Goal: Task Accomplishment & Management: Use online tool/utility

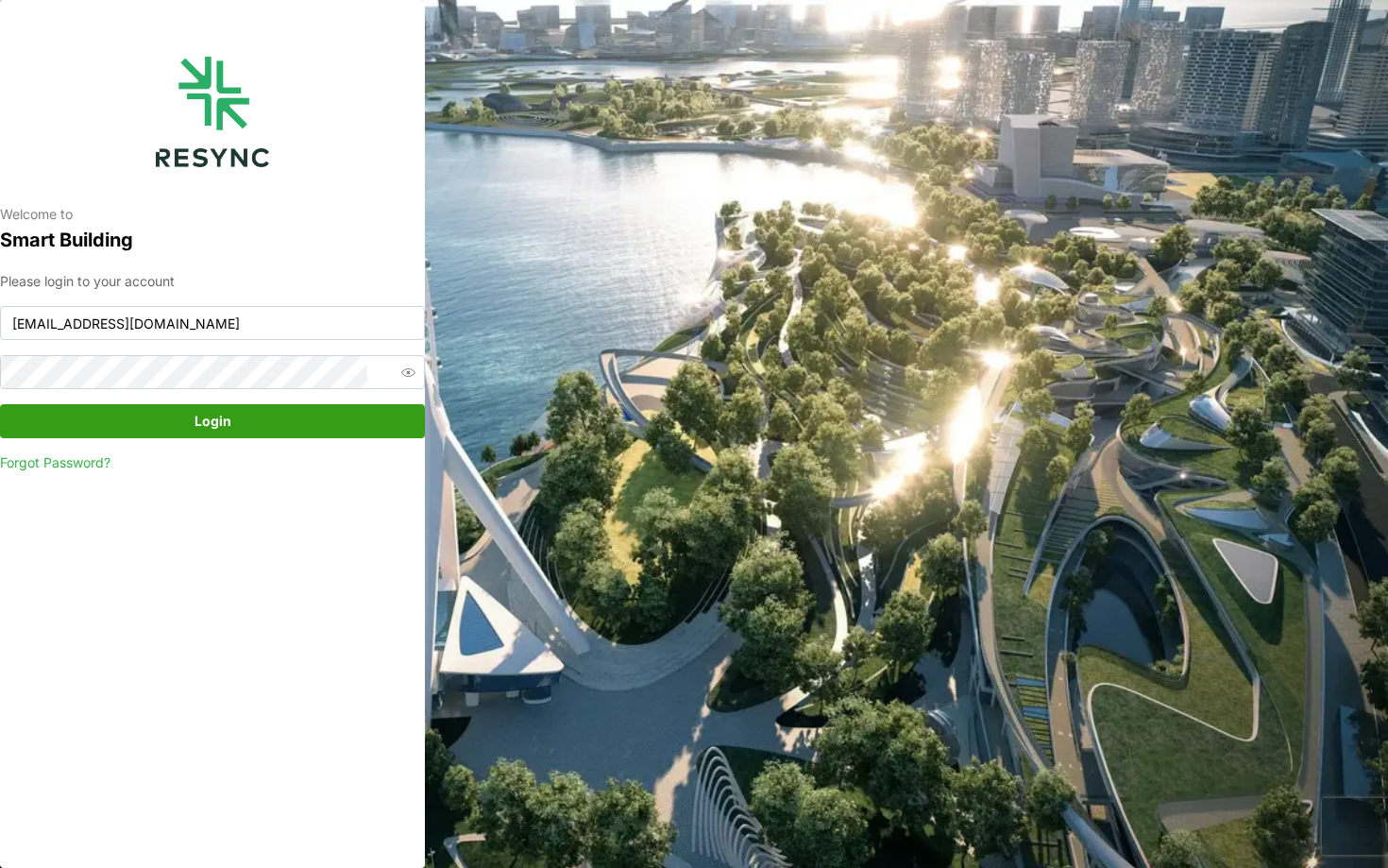
click at [311, 442] on div "Please login to your account continental_display@resynctech.com Login Forgot Pa…" at bounding box center [212, 372] width 425 height 202
click at [292, 427] on span "Login" at bounding box center [212, 421] width 389 height 32
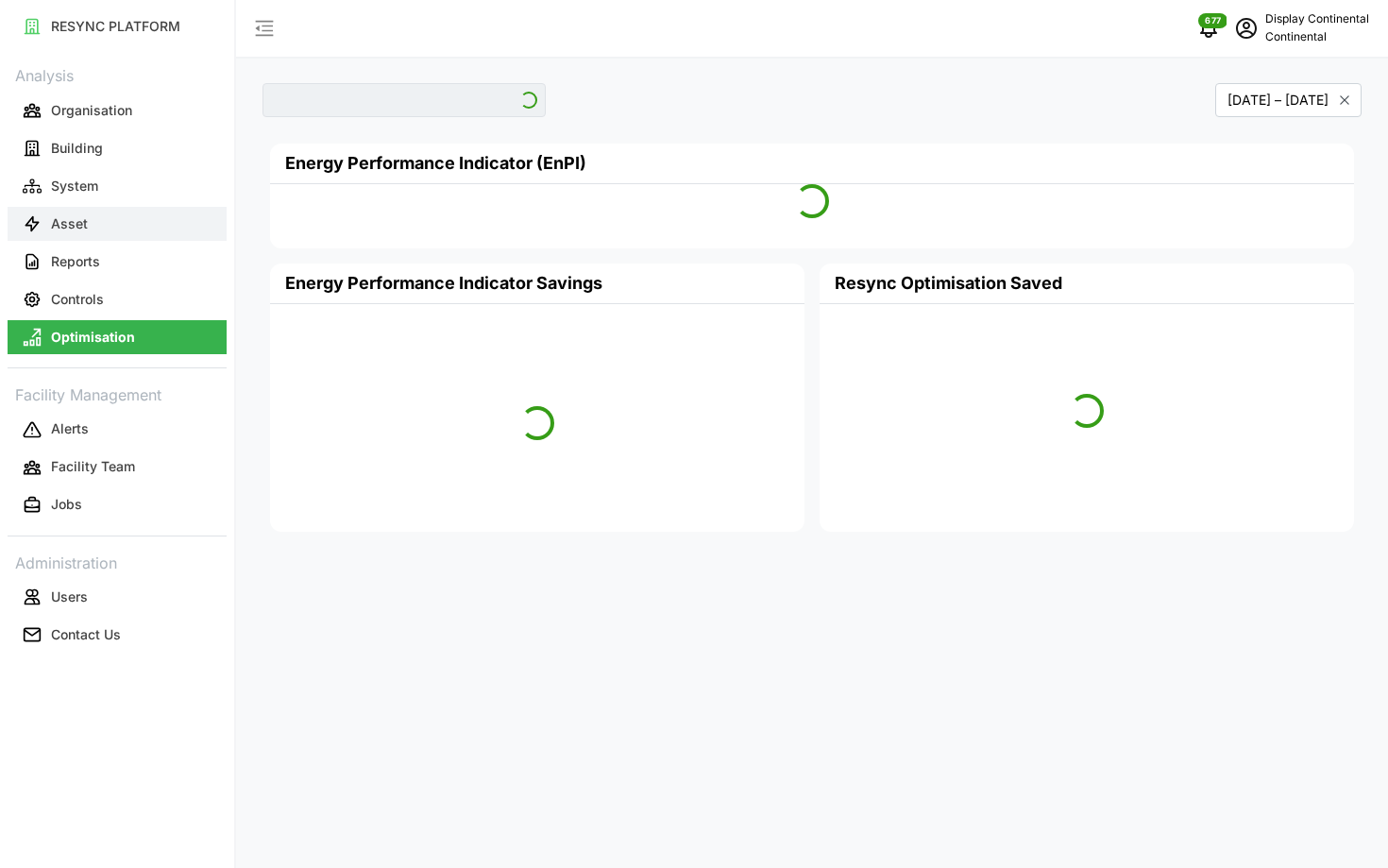
click at [139, 224] on button "Asset" at bounding box center [117, 223] width 219 height 34
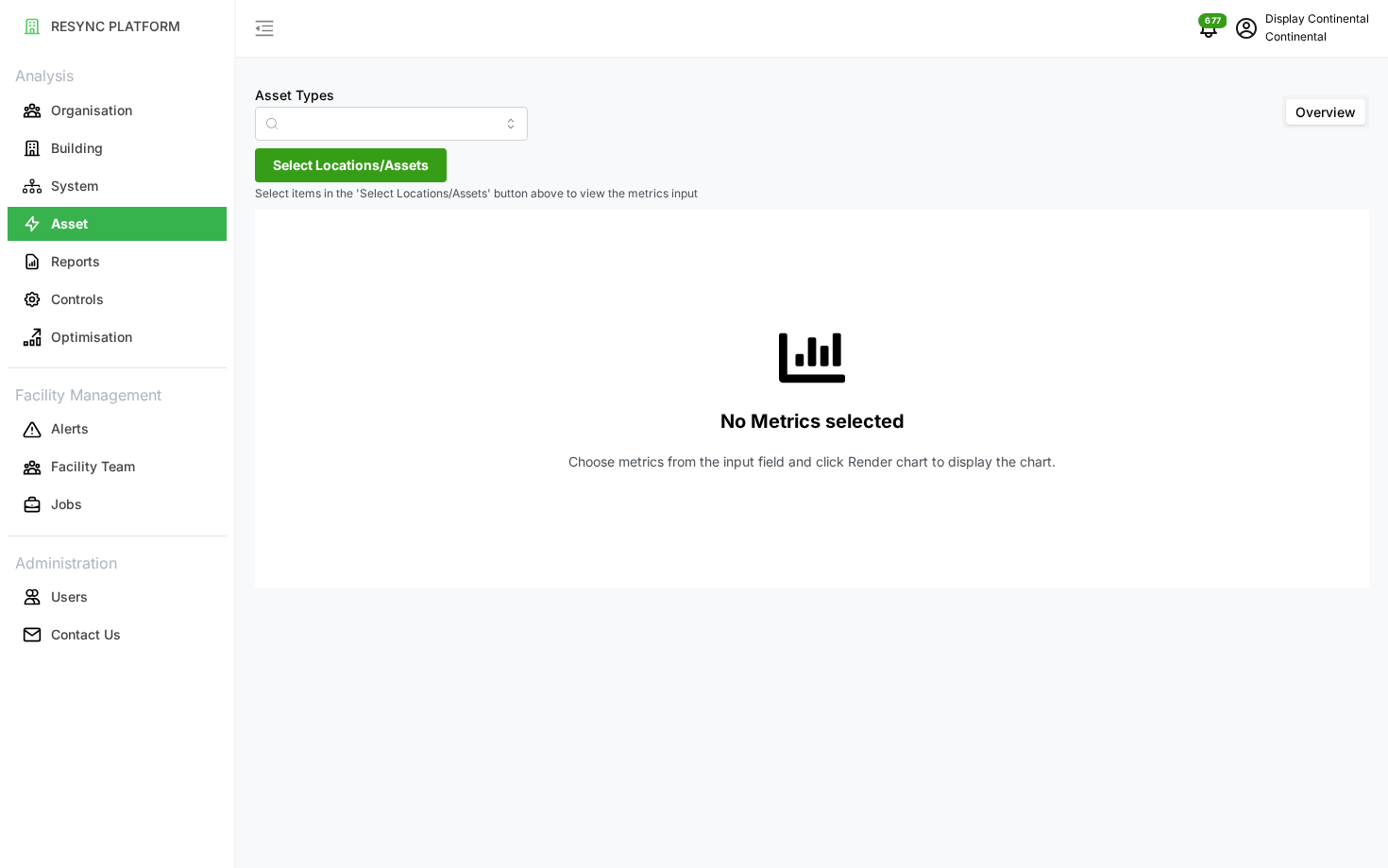
type input "Air Handling Unit"
click at [127, 297] on button "Controls" at bounding box center [117, 300] width 219 height 34
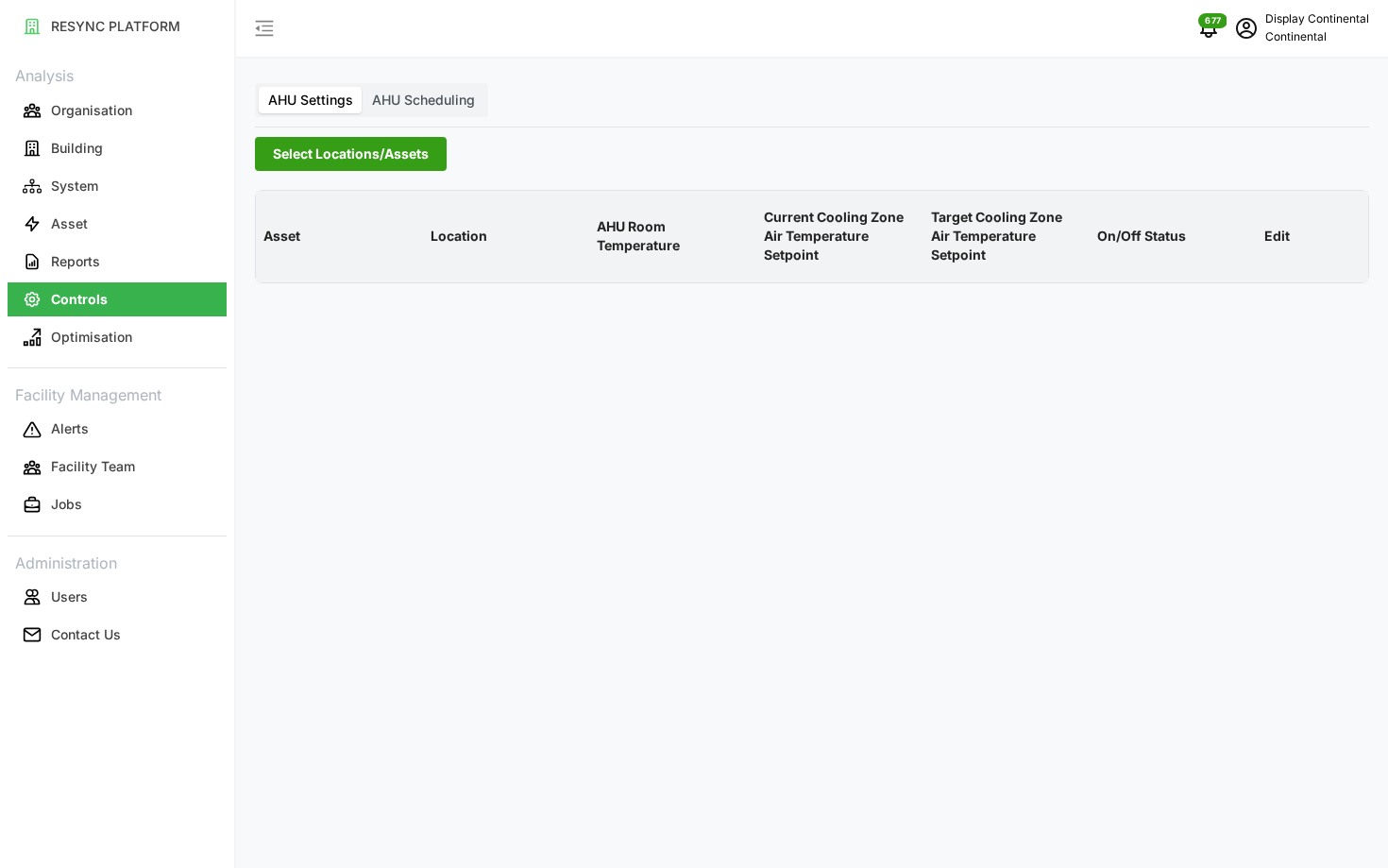
click at [325, 164] on span "Select Locations/Assets" at bounding box center [350, 154] width 156 height 32
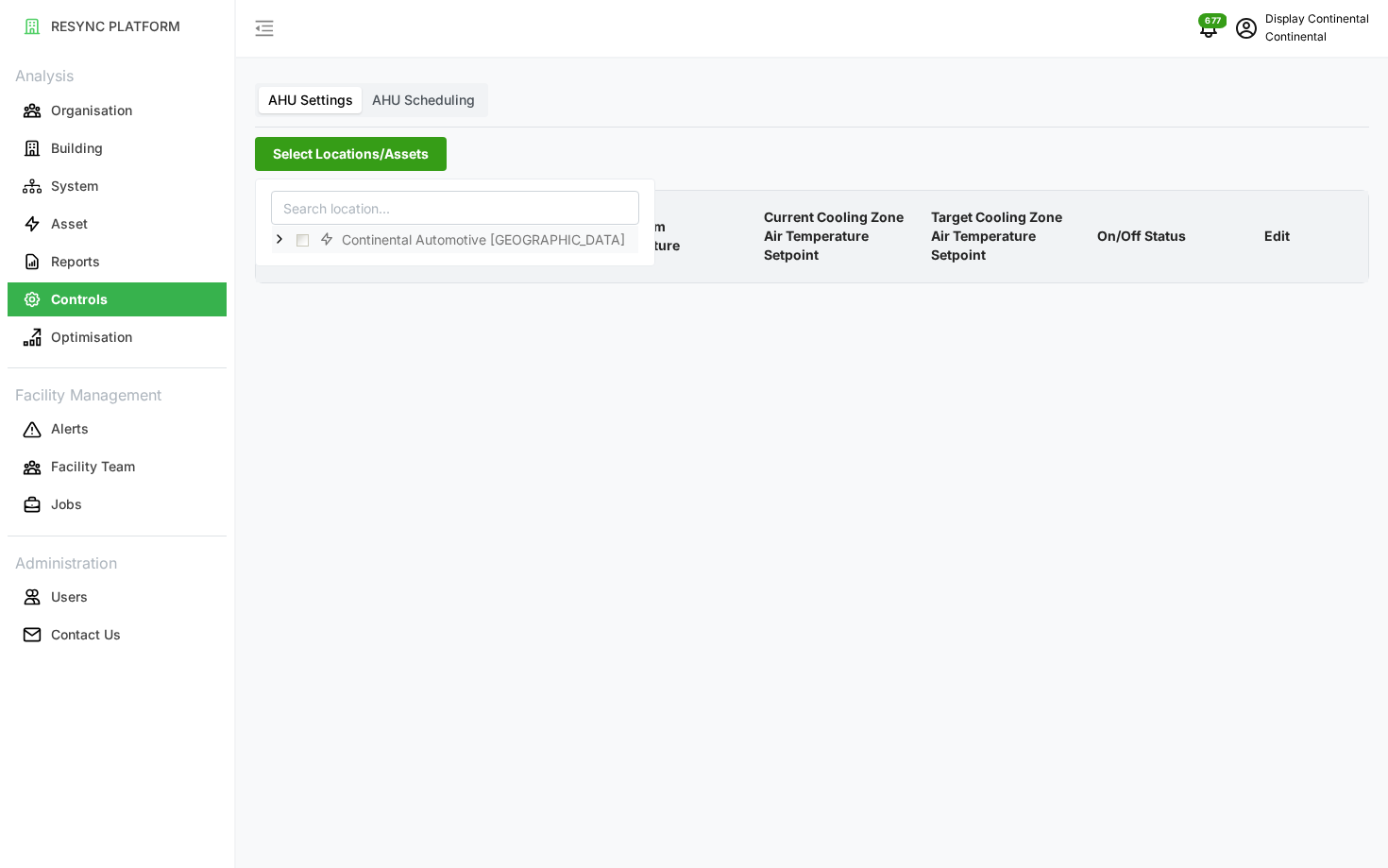
click at [276, 237] on icon at bounding box center [279, 238] width 15 height 15
click at [314, 265] on span "Select CA1" at bounding box center [317, 267] width 12 height 12
